Goal: Task Accomplishment & Management: Manage account settings

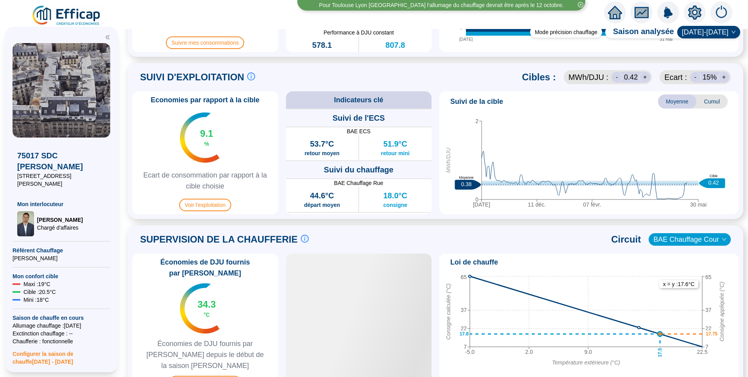
scroll to position [345, 0]
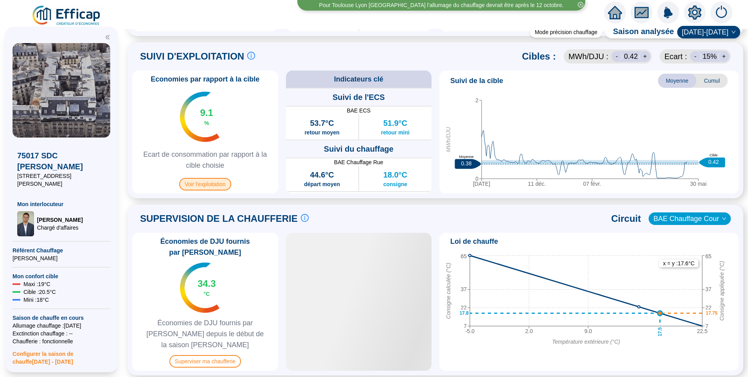
click at [210, 186] on span "Voir l'exploitation" at bounding box center [205, 184] width 52 height 13
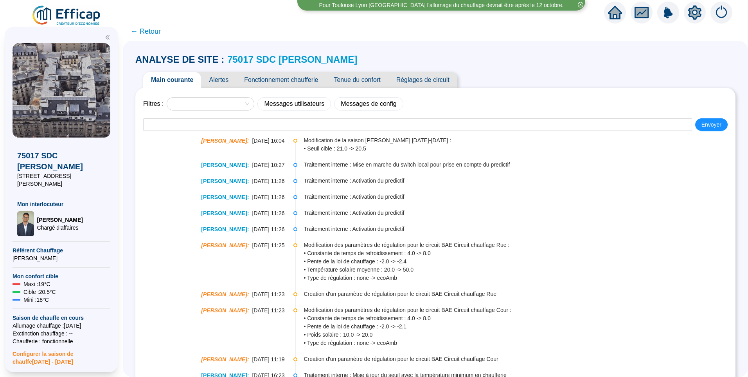
click at [303, 58] on link "75017 SDC [PERSON_NAME]" at bounding box center [292, 59] width 130 height 11
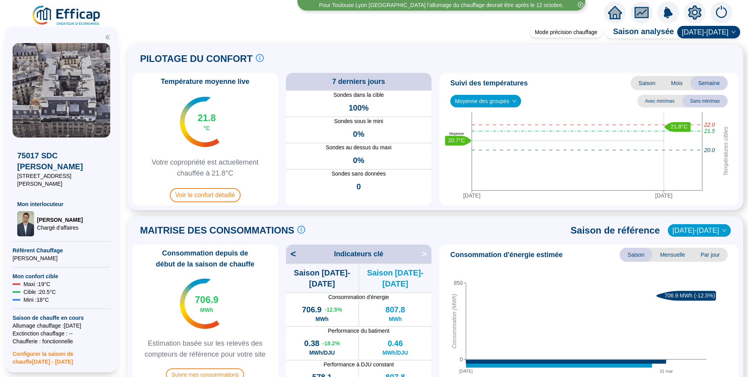
drag, startPoint x: 303, startPoint y: 58, endPoint x: 285, endPoint y: 83, distance: 31.6
click at [285, 83] on div "Température moyenne live 21.8 °C Votre copropriété est actuellement chauffée à …" at bounding box center [435, 139] width 607 height 132
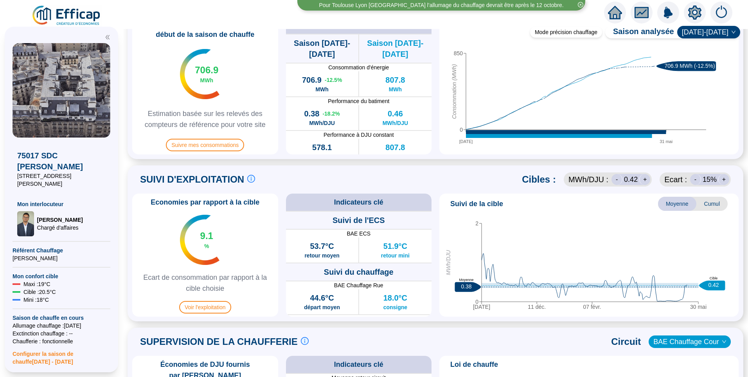
scroll to position [274, 0]
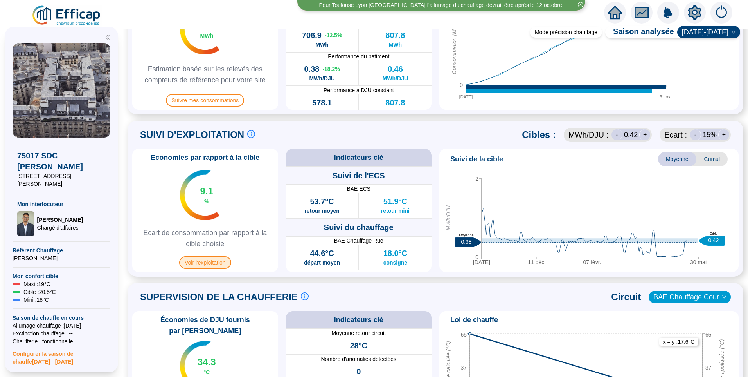
click at [221, 263] on span "Voir l'exploitation" at bounding box center [205, 262] width 52 height 13
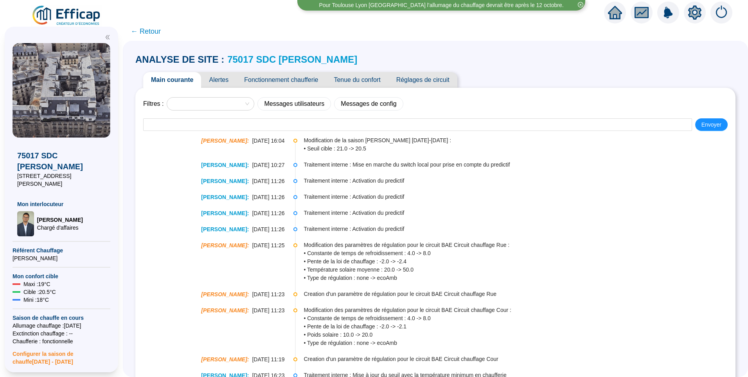
click at [346, 79] on span "Tenue du confort" at bounding box center [357, 80] width 62 height 16
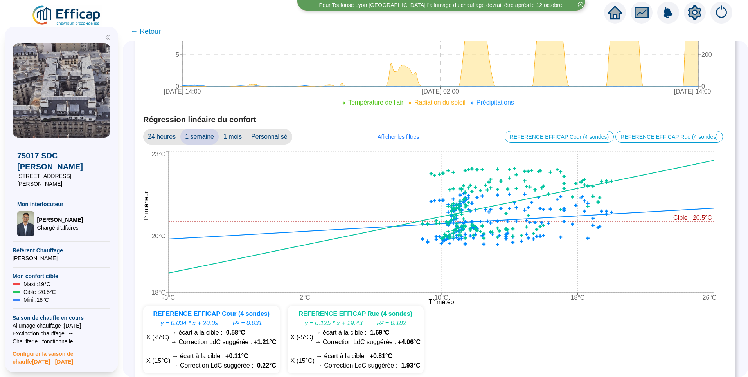
scroll to position [471, 0]
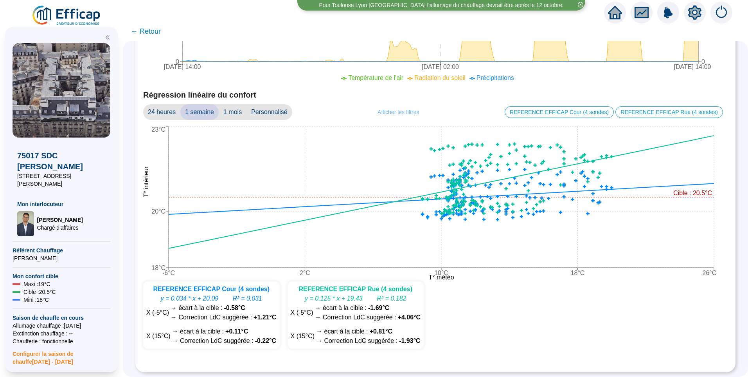
click at [399, 108] on span "Afficher les filtres" at bounding box center [398, 112] width 41 height 8
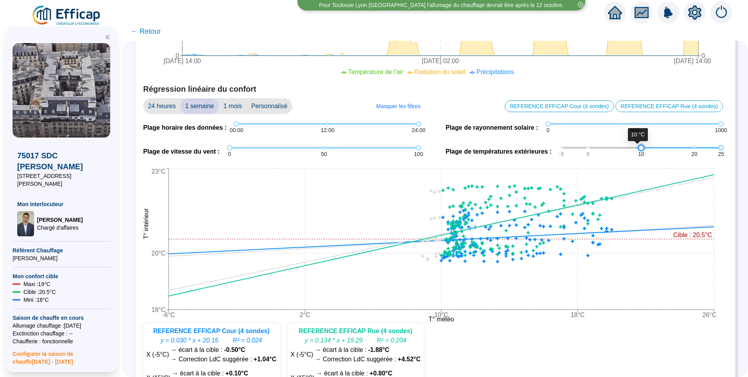
drag, startPoint x: 561, startPoint y: 149, endPoint x: 639, endPoint y: 154, distance: 78.1
click at [639, 150] on div "-5 0 10 20 25" at bounding box center [642, 147] width 160 height 5
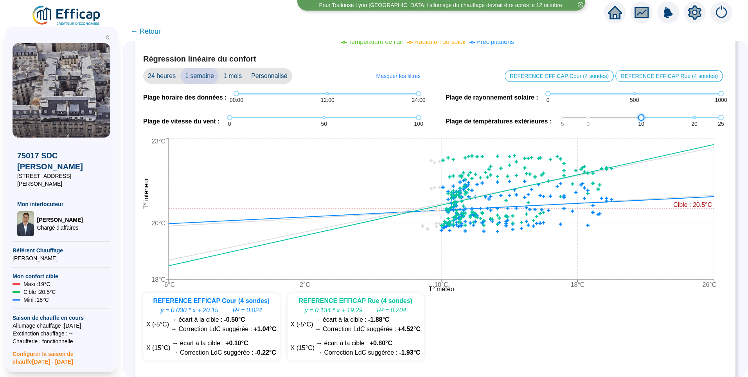
scroll to position [510, 0]
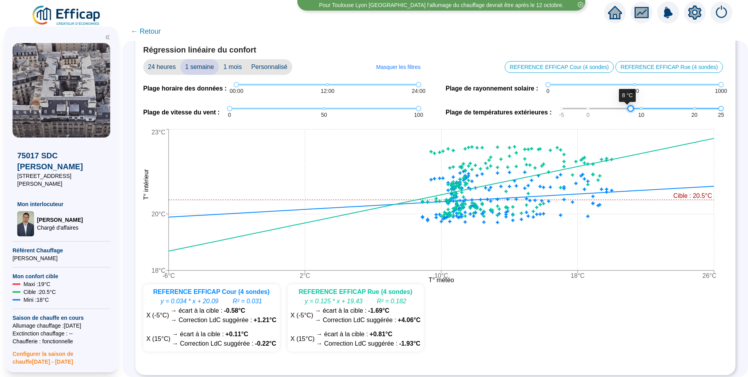
drag, startPoint x: 635, startPoint y: 108, endPoint x: 626, endPoint y: 107, distance: 9.0
click at [629, 107] on div at bounding box center [631, 108] width 4 height 4
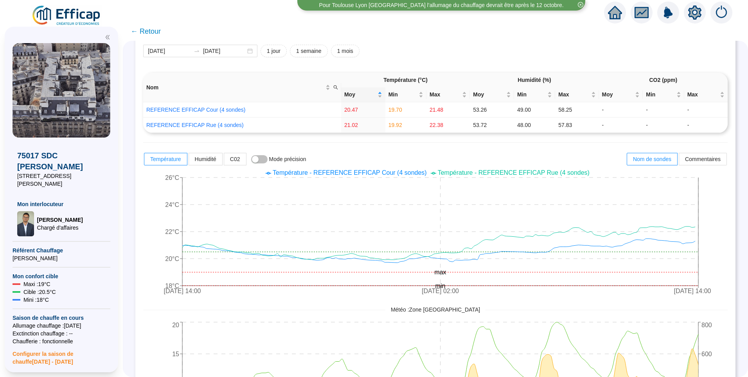
scroll to position [0, 0]
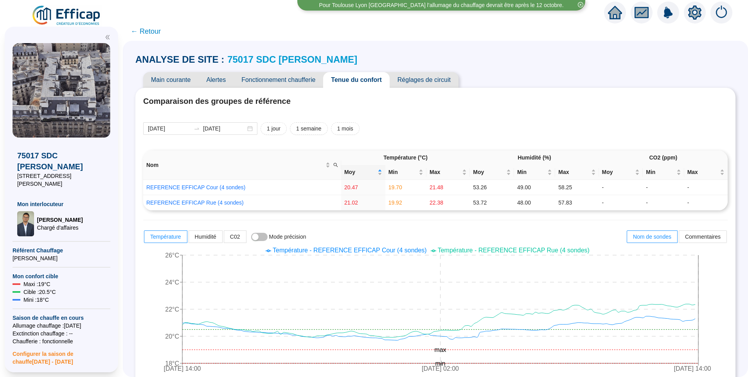
click at [427, 78] on span "Réglages de circuit" at bounding box center [424, 80] width 69 height 16
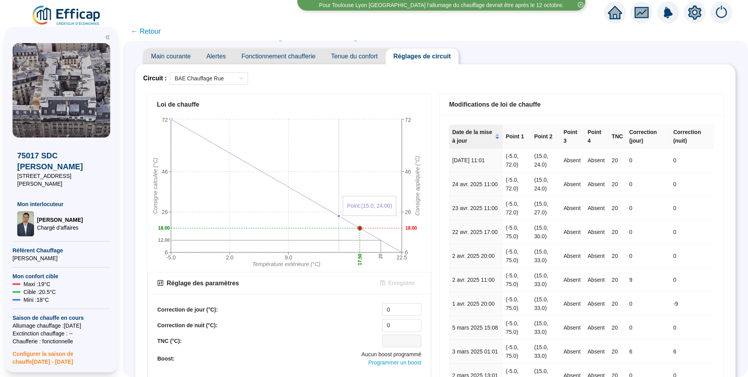
scroll to position [219, 0]
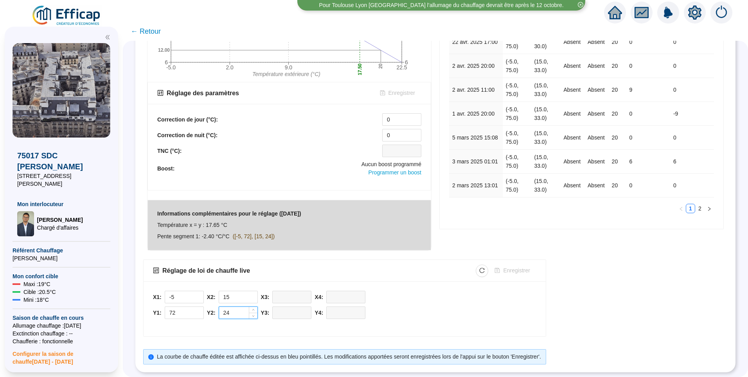
drag, startPoint x: 243, startPoint y: 307, endPoint x: 224, endPoint y: 307, distance: 19.2
click at [224, 307] on div "24" at bounding box center [238, 312] width 39 height 13
type input "23"
click at [521, 266] on span "Enregistrer" at bounding box center [516, 270] width 27 height 8
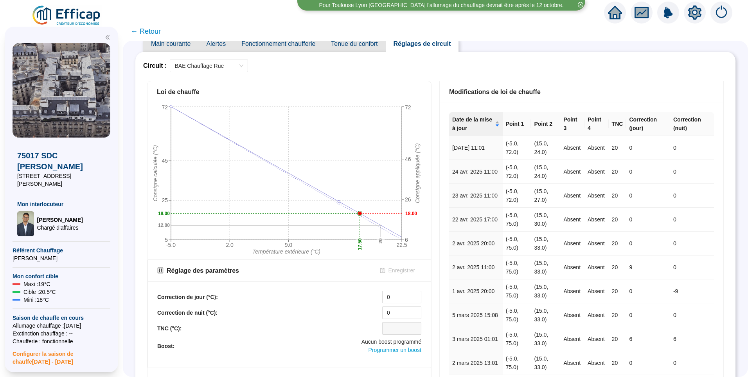
scroll to position [23, 0]
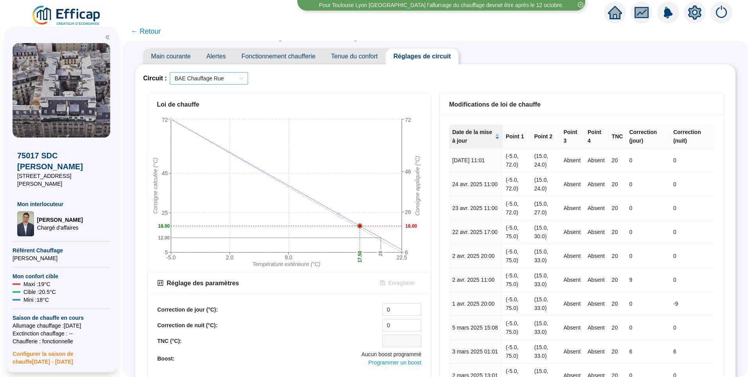
click at [227, 81] on span "BAE Chauffage Rue" at bounding box center [209, 78] width 69 height 12
click at [229, 107] on div "BAE Chauffage Cour" at bounding box center [214, 107] width 66 height 8
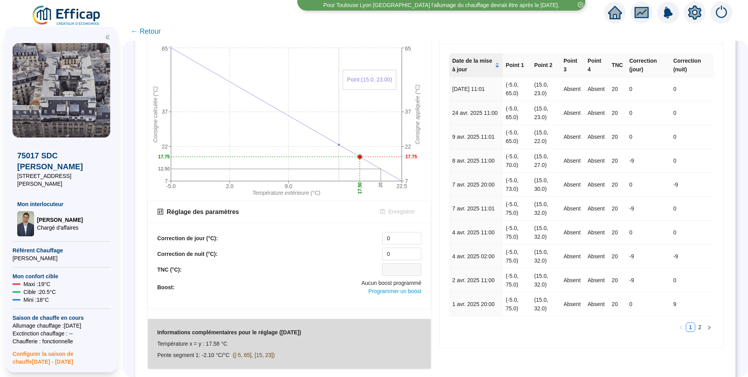
scroll to position [219, 0]
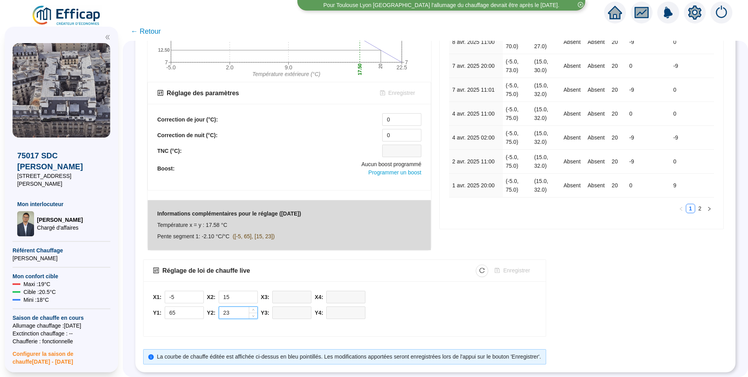
drag, startPoint x: 240, startPoint y: 308, endPoint x: 225, endPoint y: 309, distance: 14.1
click at [225, 309] on input "23" at bounding box center [238, 313] width 38 height 12
type input "22.5"
click at [509, 266] on span "Enregistrer" at bounding box center [516, 270] width 27 height 8
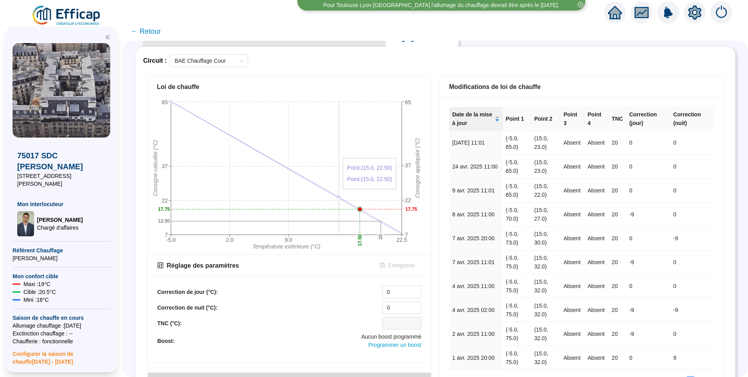
scroll to position [0, 0]
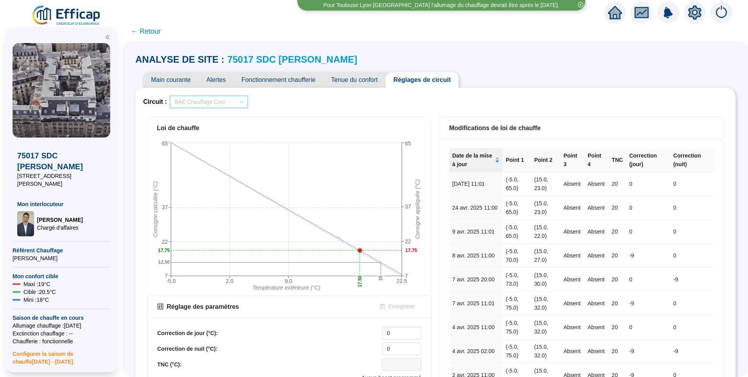
click at [234, 100] on span "BAE Chauffage Cour" at bounding box center [209, 102] width 69 height 12
click at [221, 120] on div "BAE Chauffage Rue" at bounding box center [214, 118] width 66 height 8
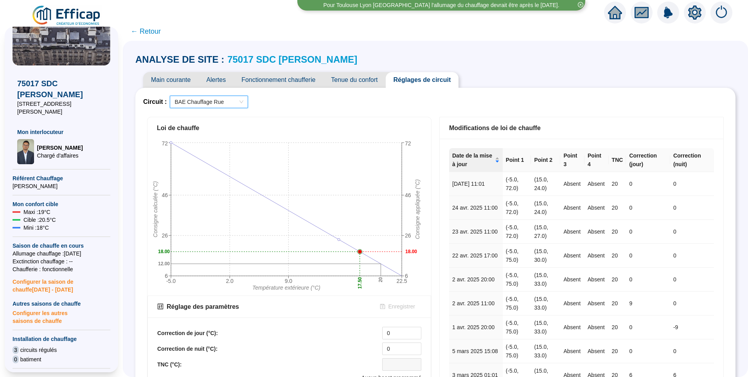
scroll to position [196, 0]
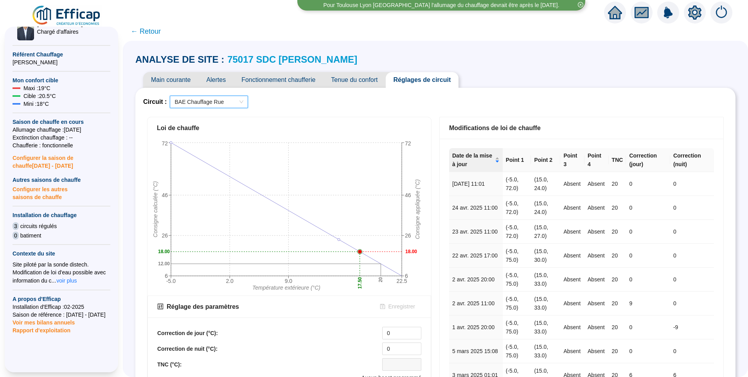
click at [24, 58] on span "[PERSON_NAME]" at bounding box center [62, 62] width 98 height 8
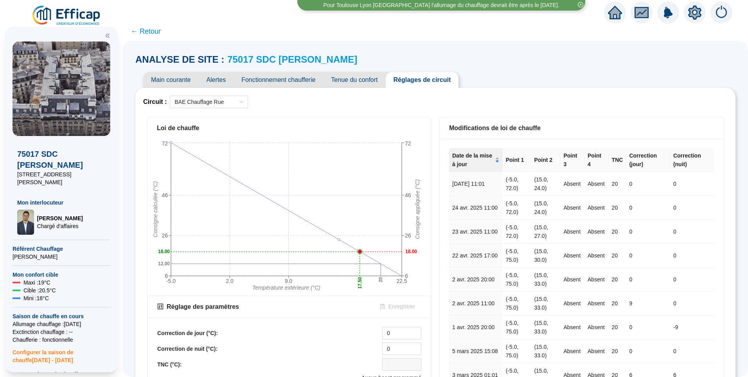
scroll to position [0, 0]
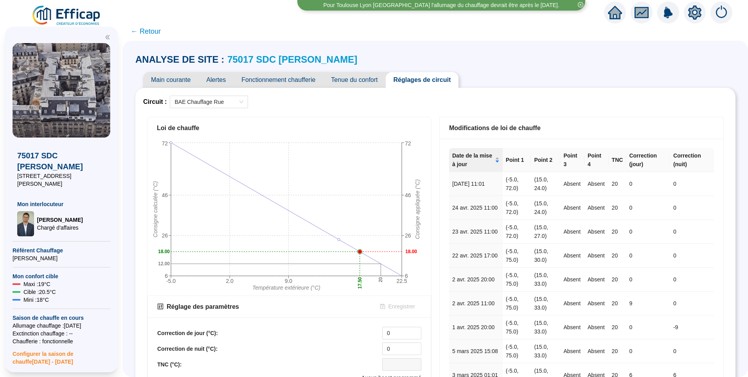
click at [31, 254] on span "[PERSON_NAME]" at bounding box center [62, 258] width 98 height 8
click at [34, 254] on span "[PERSON_NAME]" at bounding box center [62, 258] width 98 height 8
click at [66, 246] on span "Référent Chauffage" at bounding box center [62, 250] width 98 height 8
click at [34, 254] on span "[PERSON_NAME]" at bounding box center [62, 258] width 98 height 8
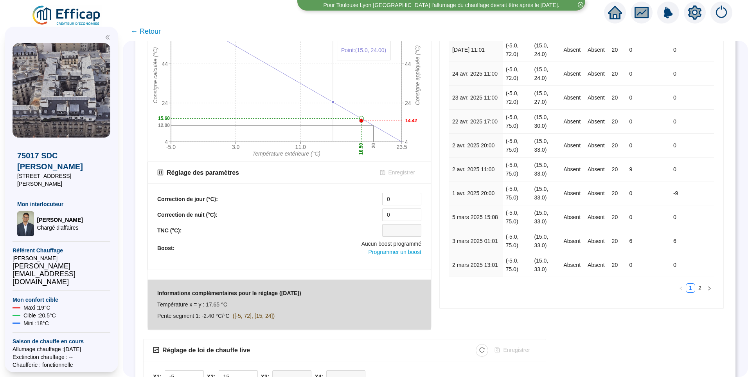
scroll to position [219, 0]
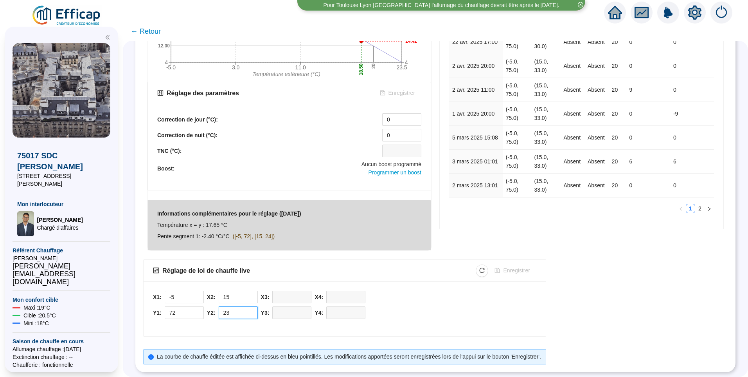
drag, startPoint x: 236, startPoint y: 310, endPoint x: 220, endPoint y: 310, distance: 16.4
click at [220, 310] on div "Y2: 23" at bounding box center [232, 312] width 51 height 13
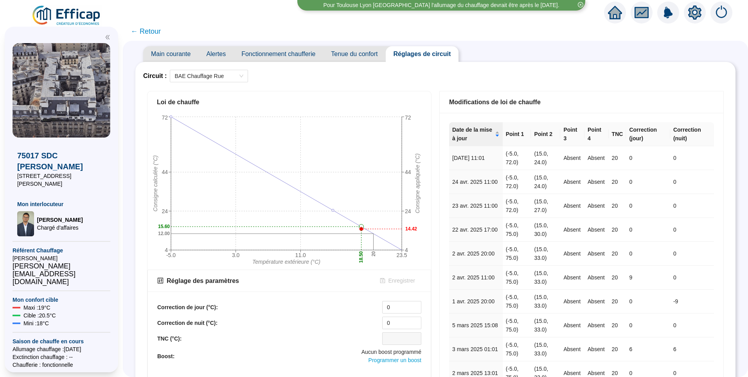
scroll to position [0, 0]
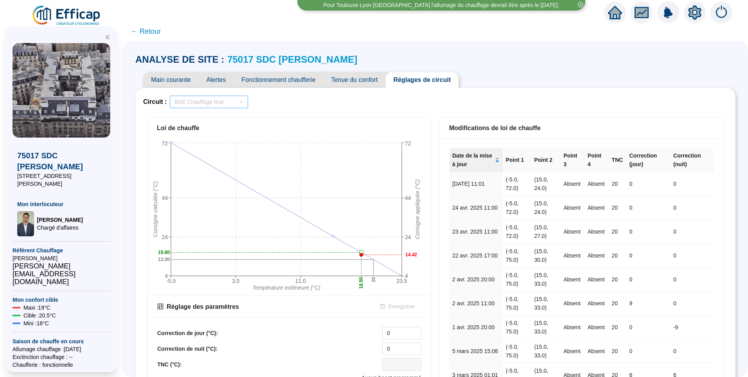
click at [229, 105] on span "BAE Chauffage Rue" at bounding box center [209, 102] width 69 height 12
click at [219, 132] on div "BAE Chauffage Cour" at bounding box center [214, 130] width 66 height 8
click at [215, 101] on span "BAE Chauffage Cour" at bounding box center [209, 102] width 69 height 12
click at [226, 117] on div "BAE Chauffage Rue" at bounding box center [214, 118] width 66 height 8
